Goal: Task Accomplishment & Management: Use online tool/utility

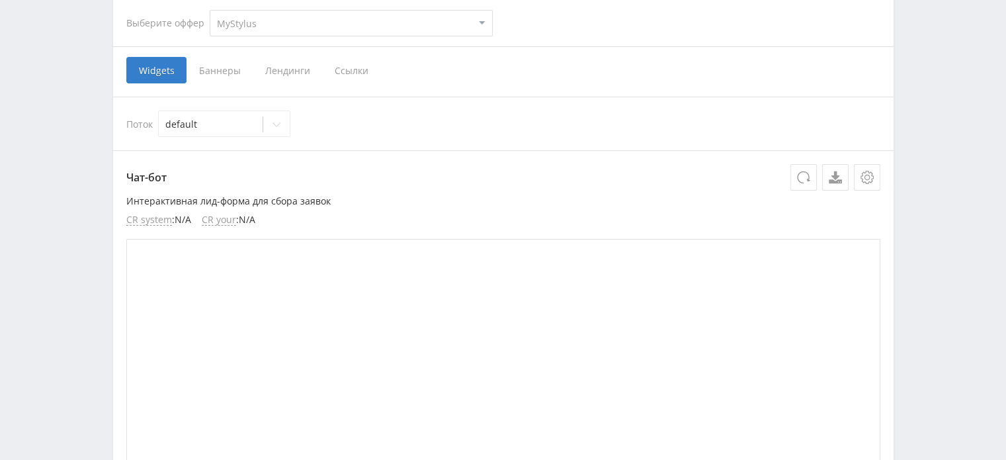
scroll to position [331, 0]
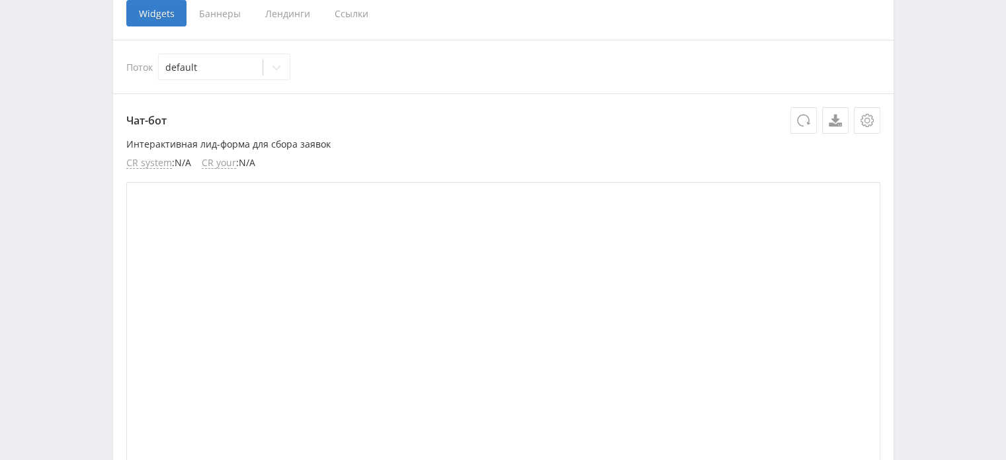
drag, startPoint x: 352, startPoint y: 14, endPoint x: 376, endPoint y: 36, distance: 32.8
click at [352, 13] on span "Ссылки" at bounding box center [351, 13] width 59 height 26
click at [0, 0] on input "Ссылки" at bounding box center [0, 0] width 0 height 0
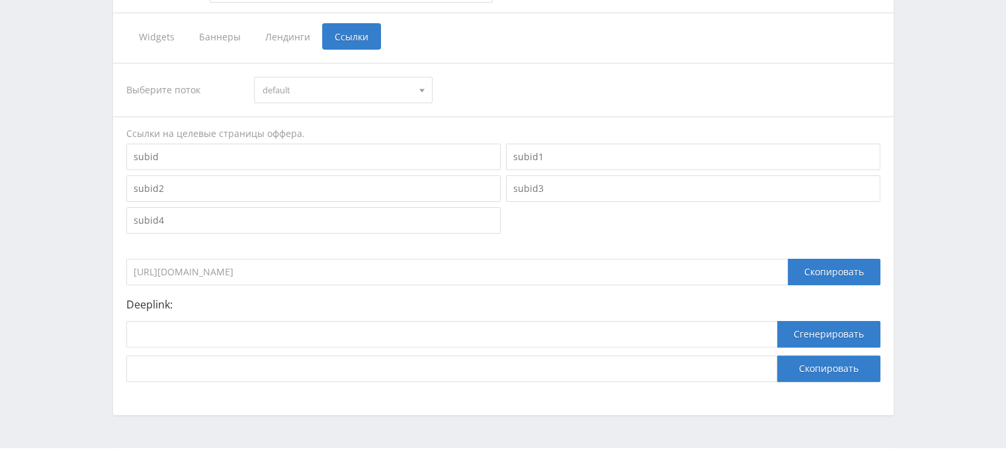
scroll to position [335, 0]
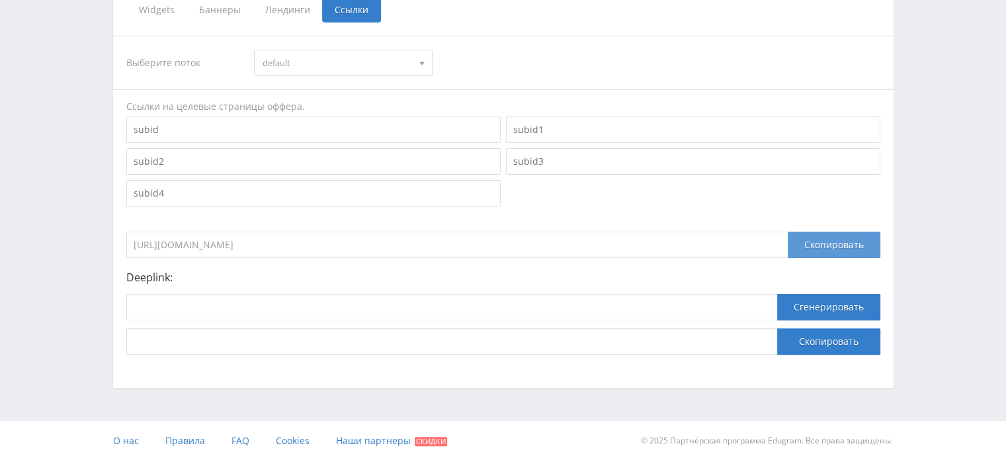
click at [809, 246] on div "Скопировать" at bounding box center [834, 245] width 93 height 26
click at [426, 334] on input at bounding box center [451, 341] width 651 height 26
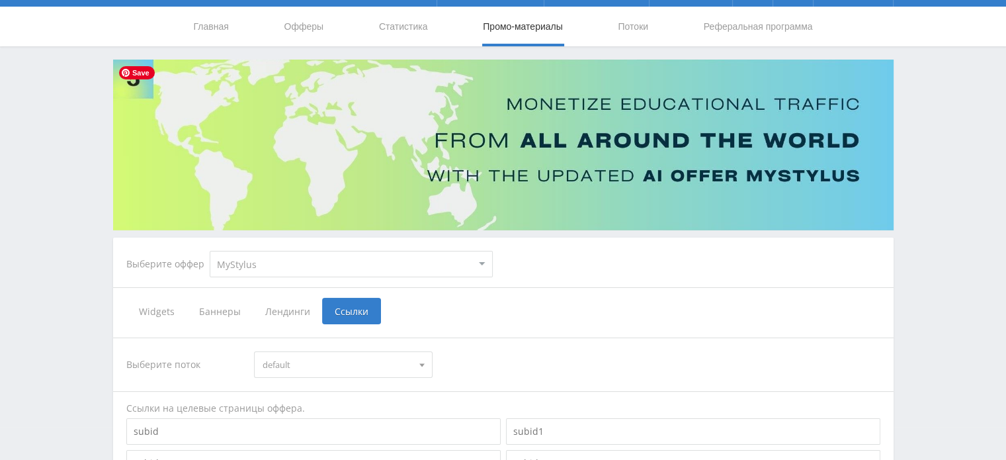
scroll to position [0, 0]
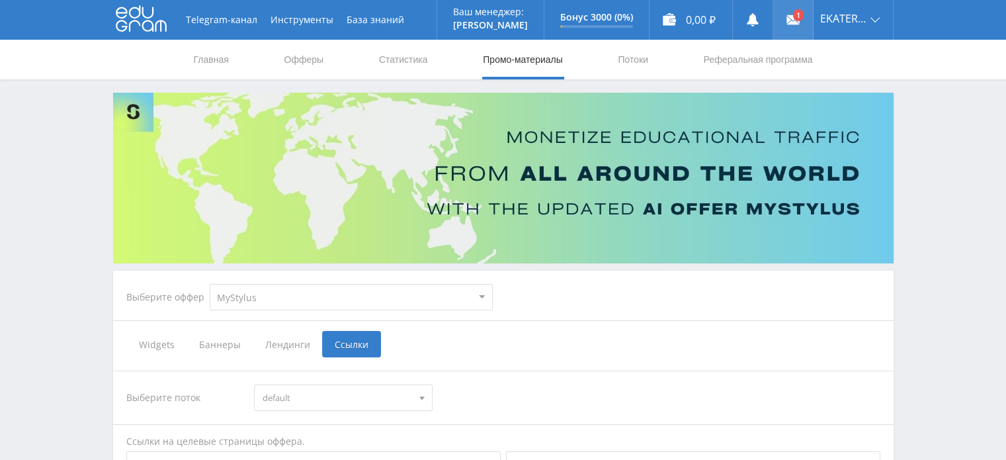
click at [792, 14] on icon at bounding box center [793, 19] width 13 height 13
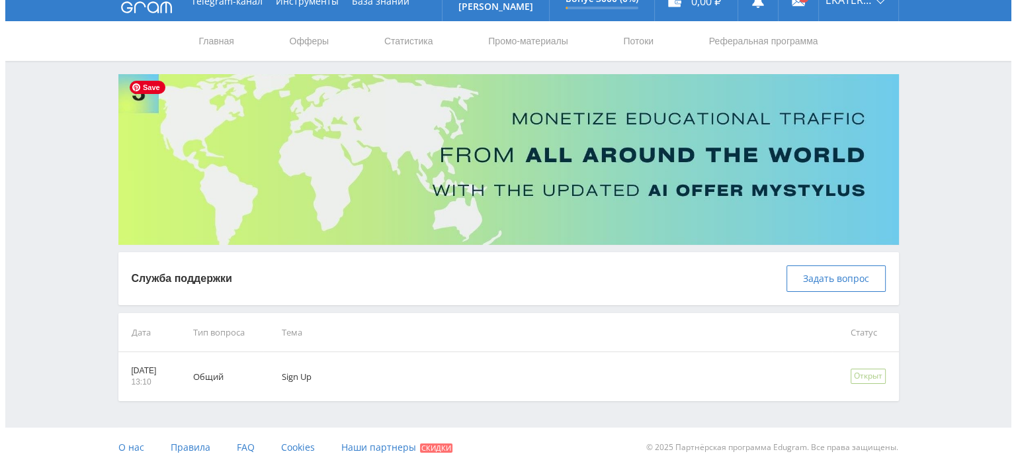
scroll to position [25, 0]
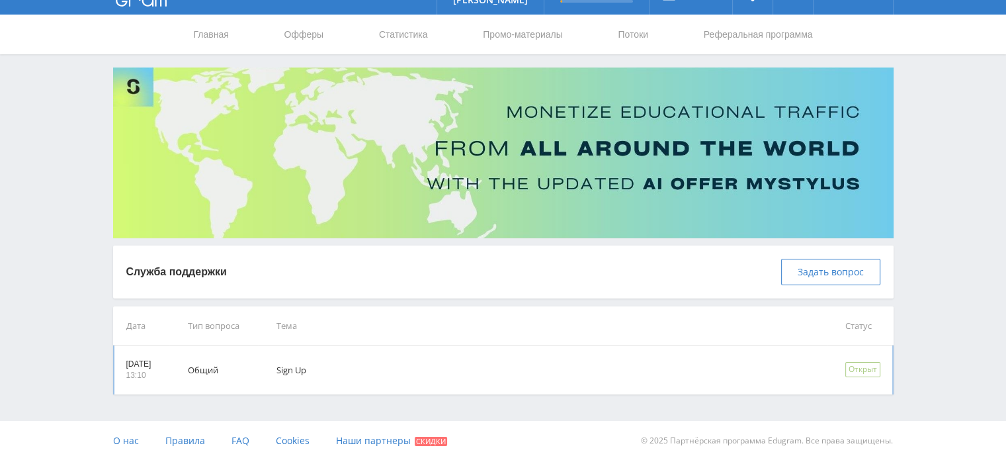
click at [225, 368] on td "Общий" at bounding box center [213, 369] width 89 height 49
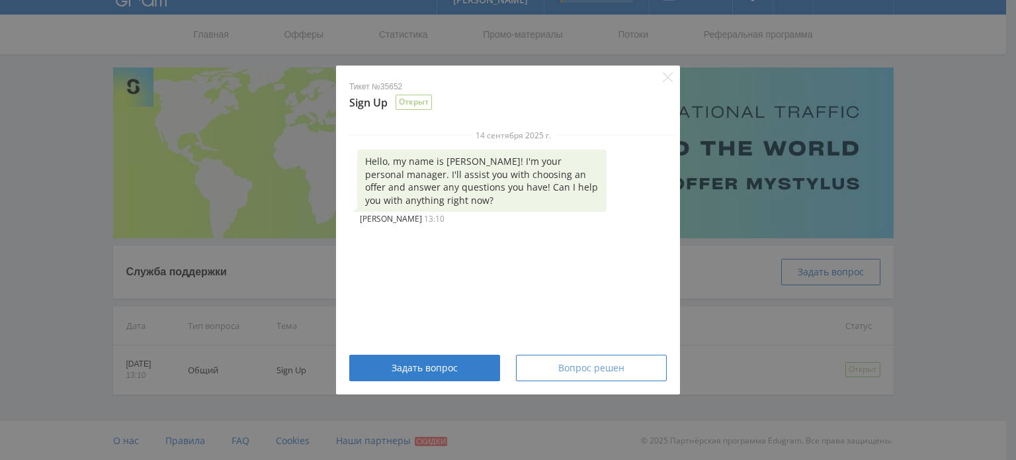
click at [561, 370] on span "Вопрос решен" at bounding box center [591, 367] width 66 height 11
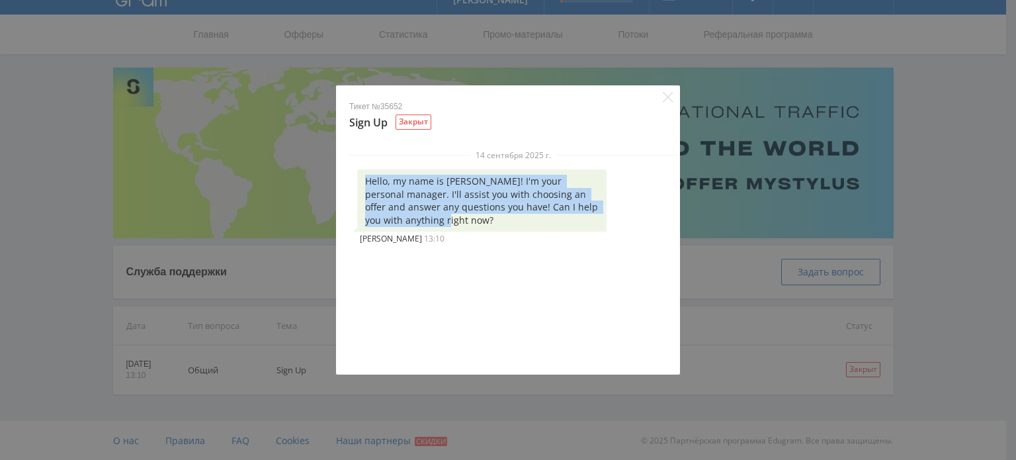
drag, startPoint x: 367, startPoint y: 184, endPoint x: 429, endPoint y: 219, distance: 70.8
click at [429, 219] on div "Hello, my name is Alex! I'm your personal manager. I'll assist you with choosin…" at bounding box center [481, 200] width 249 height 62
click at [611, 459] on div "Close" at bounding box center [503, 460] width 1006 height 0
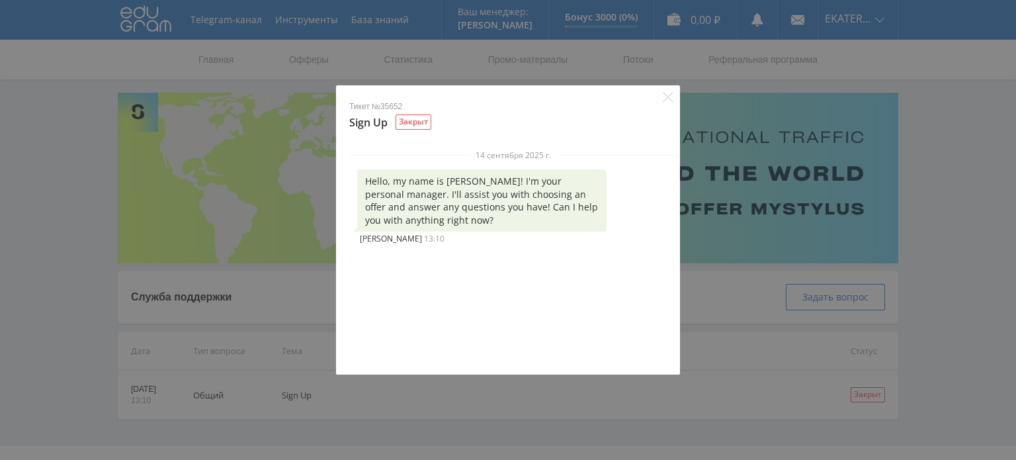
click at [668, 100] on icon "Close" at bounding box center [668, 97] width 11 height 11
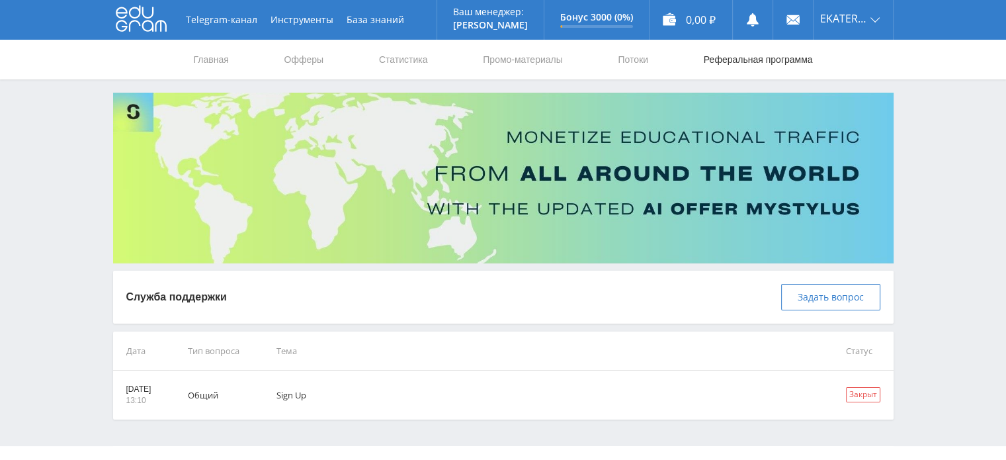
click at [757, 60] on link "Реферальная программа" at bounding box center [759, 60] width 112 height 40
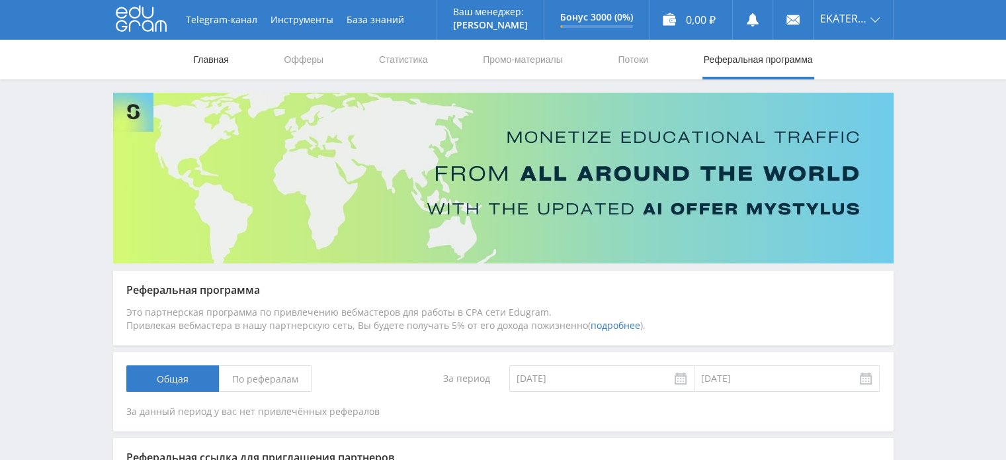
click at [212, 58] on link "Главная" at bounding box center [211, 60] width 38 height 40
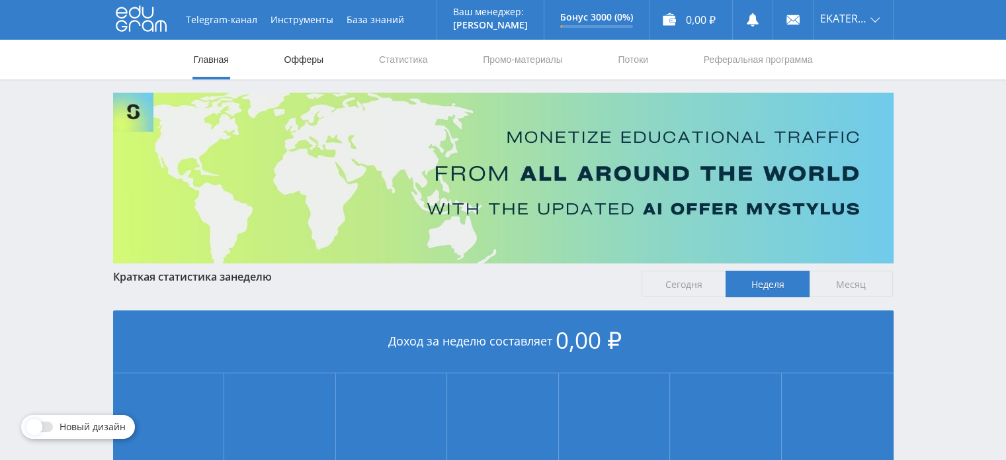
click at [320, 59] on link "Офферы" at bounding box center [304, 60] width 42 height 40
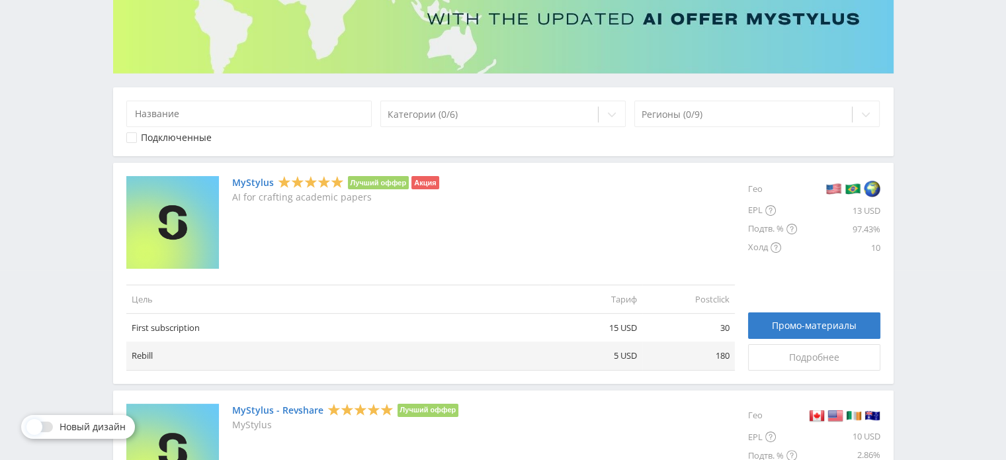
scroll to position [198, 0]
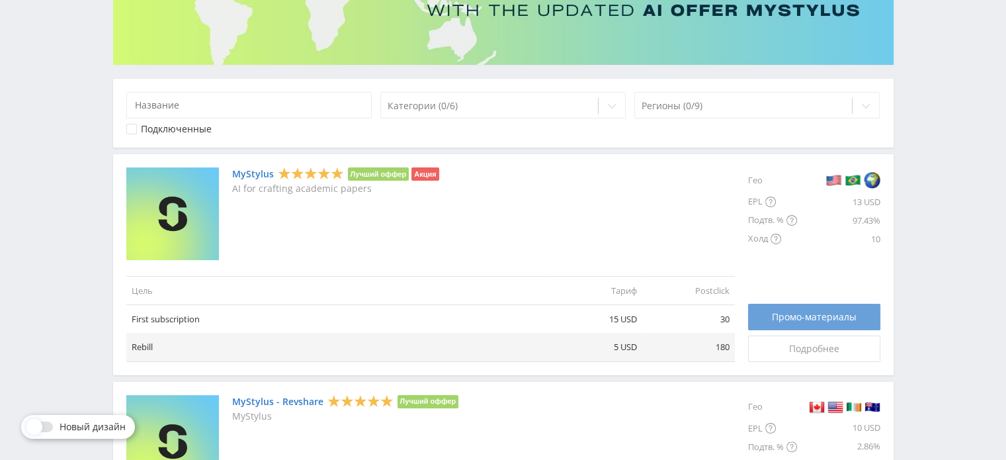
click at [807, 317] on span "Промо-материалы" at bounding box center [814, 317] width 85 height 11
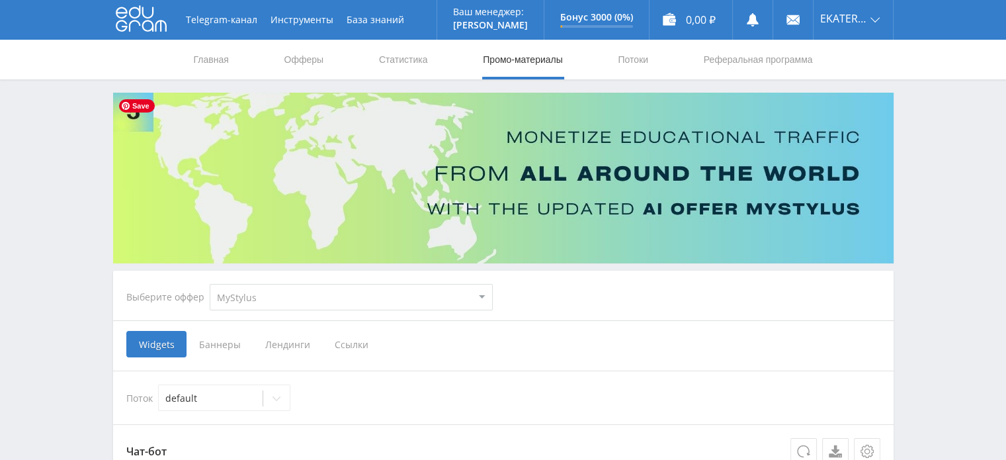
scroll to position [198, 0]
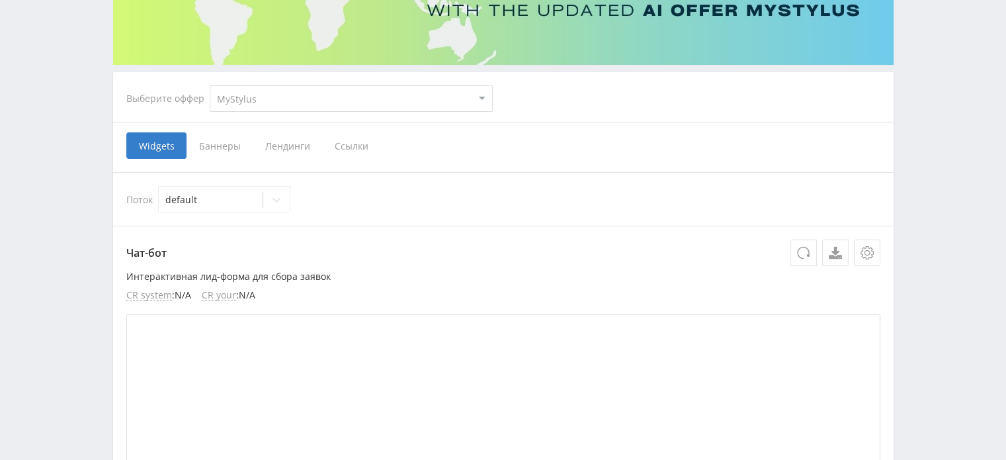
click at [345, 148] on span "Ссылки" at bounding box center [351, 145] width 59 height 26
click at [0, 0] on input "Ссылки" at bounding box center [0, 0] width 0 height 0
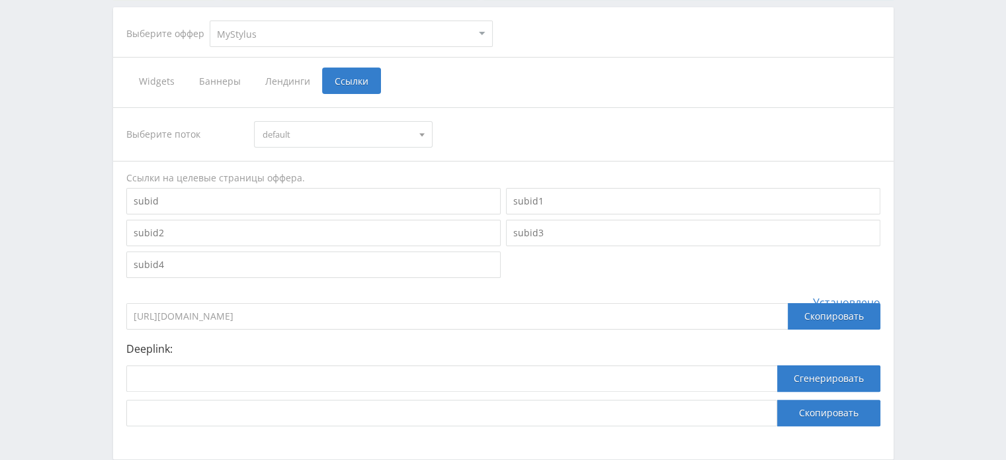
scroll to position [335, 0]
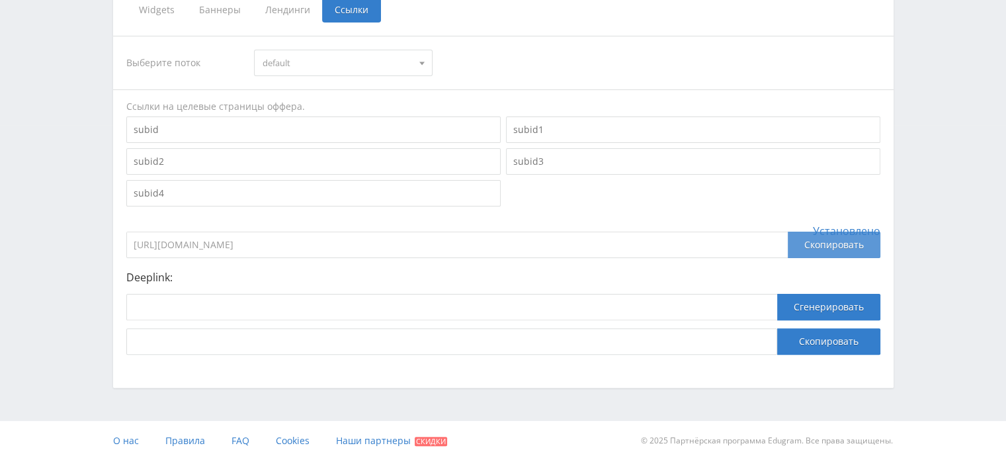
click at [829, 241] on div "Скопировать" at bounding box center [834, 245] width 93 height 26
